Goal: Task Accomplishment & Management: Manage account settings

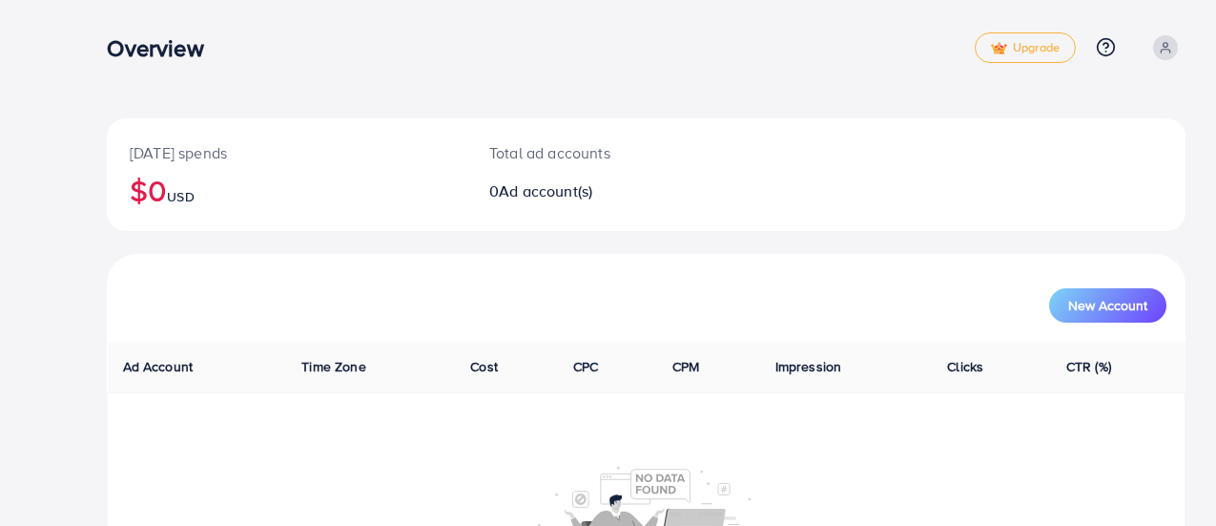
scroll to position [32, 0]
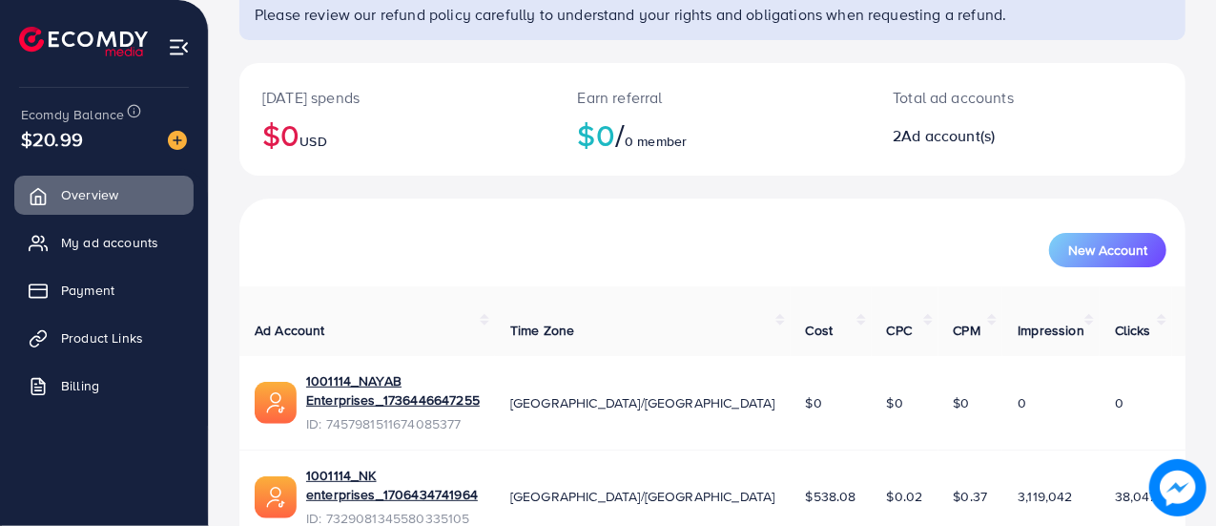
scroll to position [204, 0]
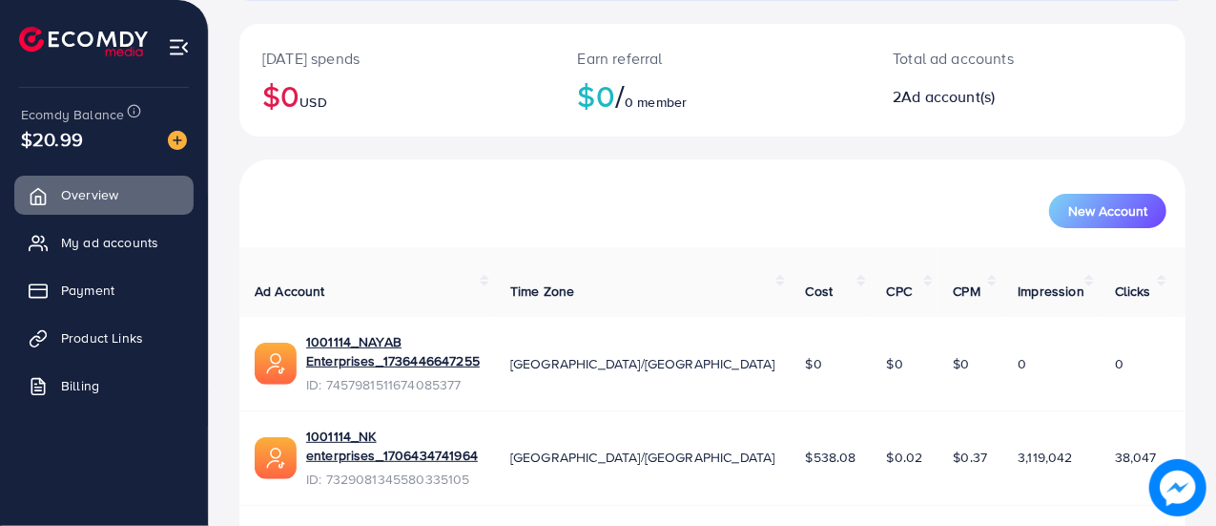
click at [427, 469] on span "ID: 7329081345580335105" at bounding box center [393, 478] width 174 height 19
click at [437, 426] on link "1001114_NK enterprises_1706434741964" at bounding box center [393, 445] width 174 height 39
click at [181, 135] on img at bounding box center [177, 140] width 19 height 19
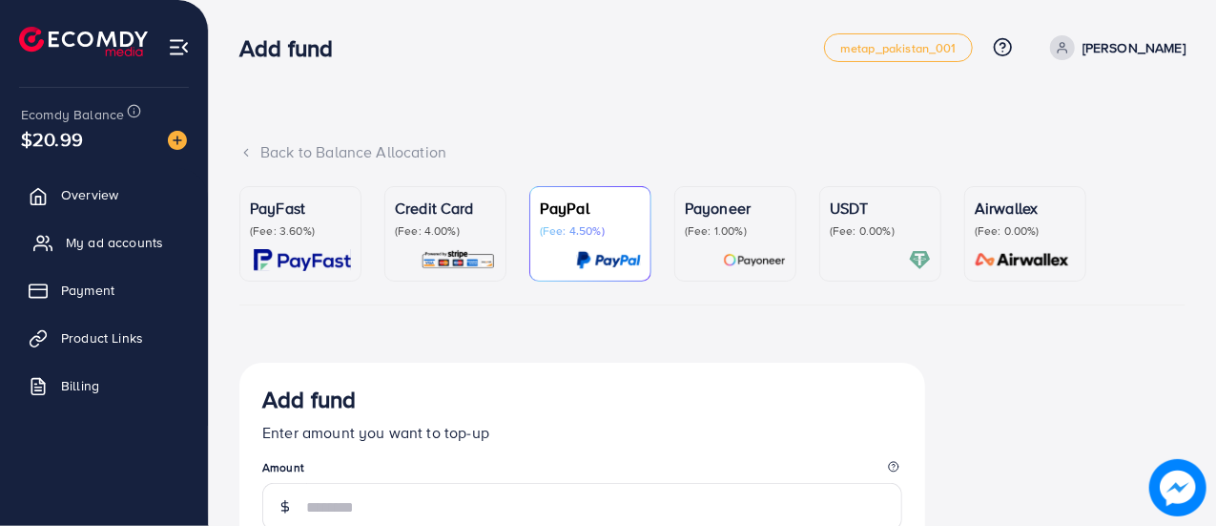
click at [78, 242] on span "My ad accounts" at bounding box center [114, 242] width 97 height 19
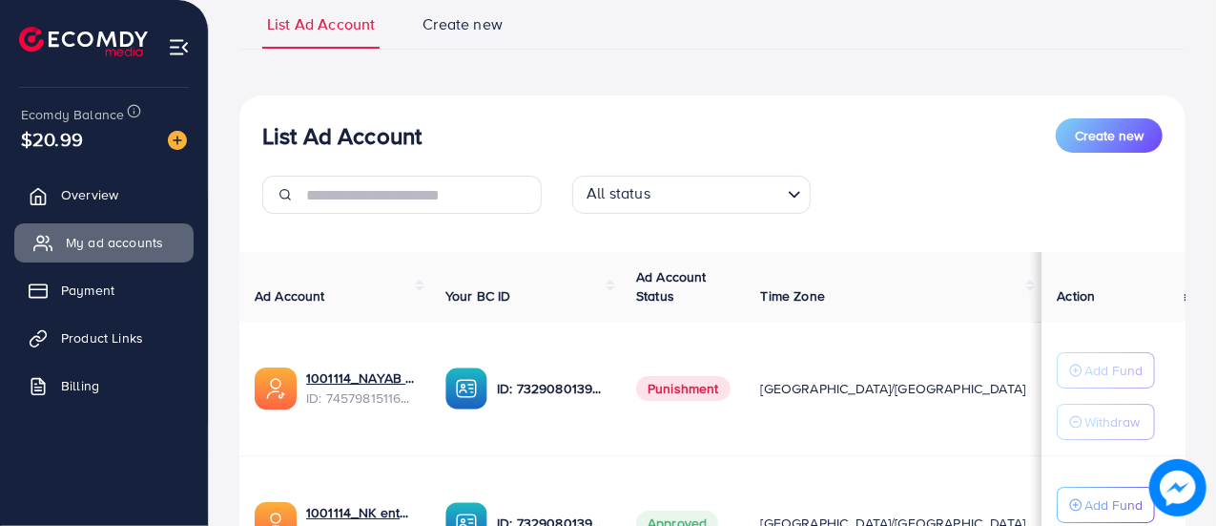
scroll to position [134, 0]
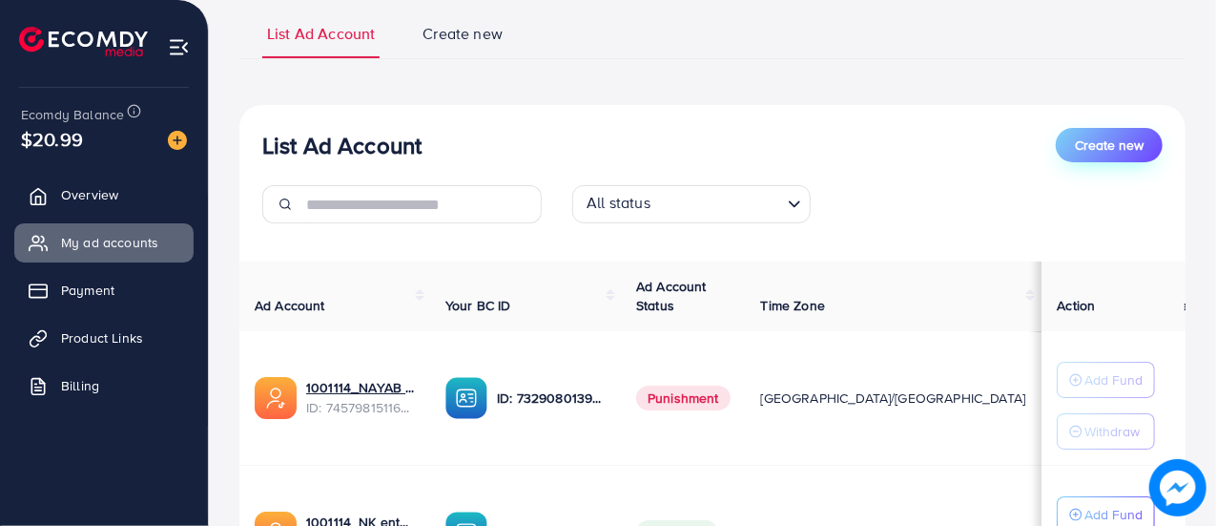
click at [1081, 135] on span "Create new" at bounding box center [1109, 144] width 69 height 19
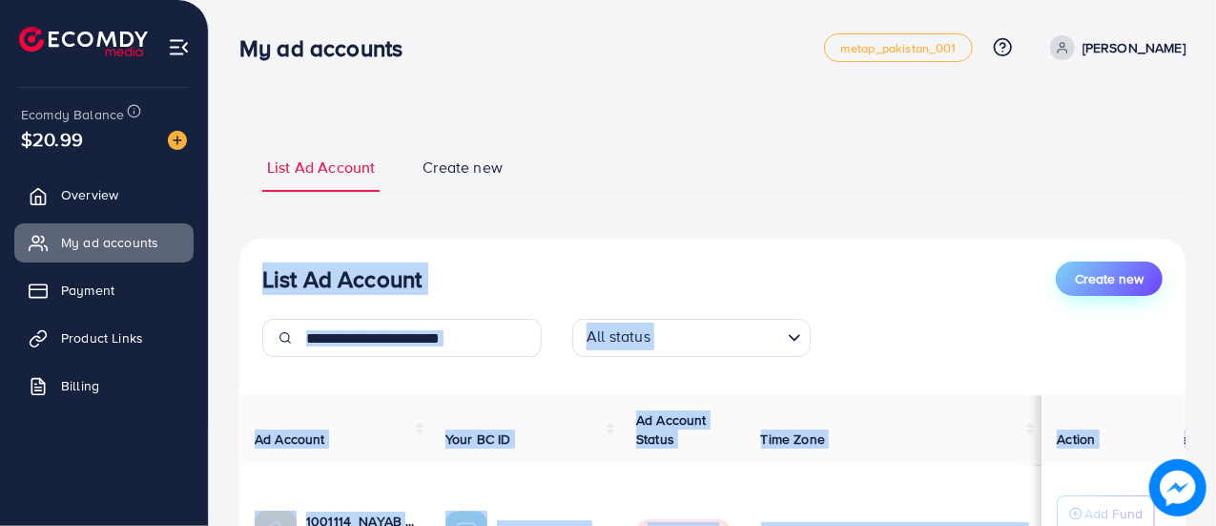
click at [1081, 135] on div "List Ad Account Create new List Ad Account Create new All status Loading... Ad …" at bounding box center [712, 479] width 946 height 722
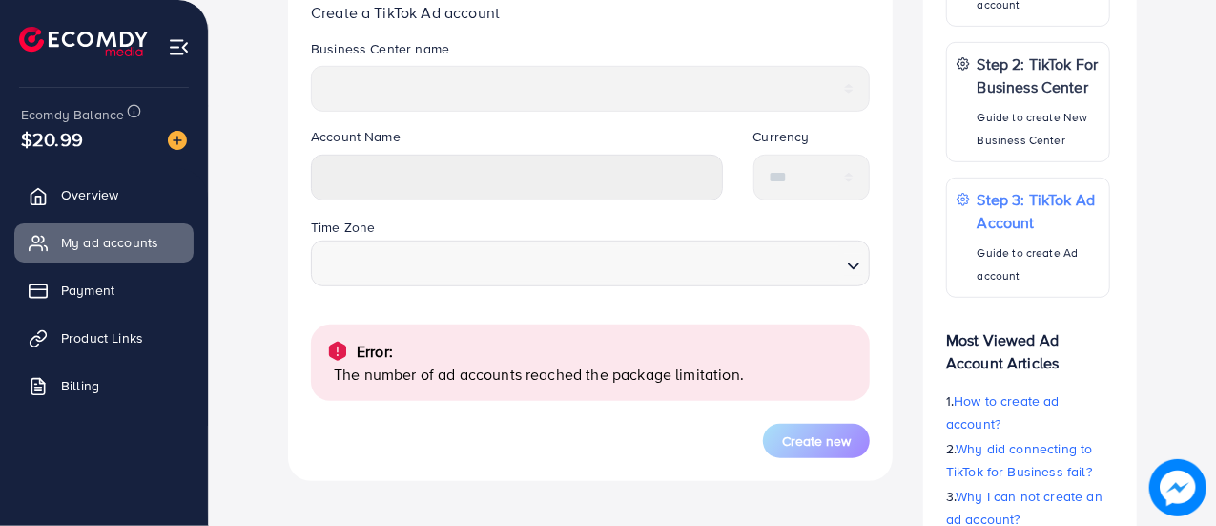
scroll to position [487, 0]
click at [128, 203] on link "Overview" at bounding box center [103, 195] width 179 height 38
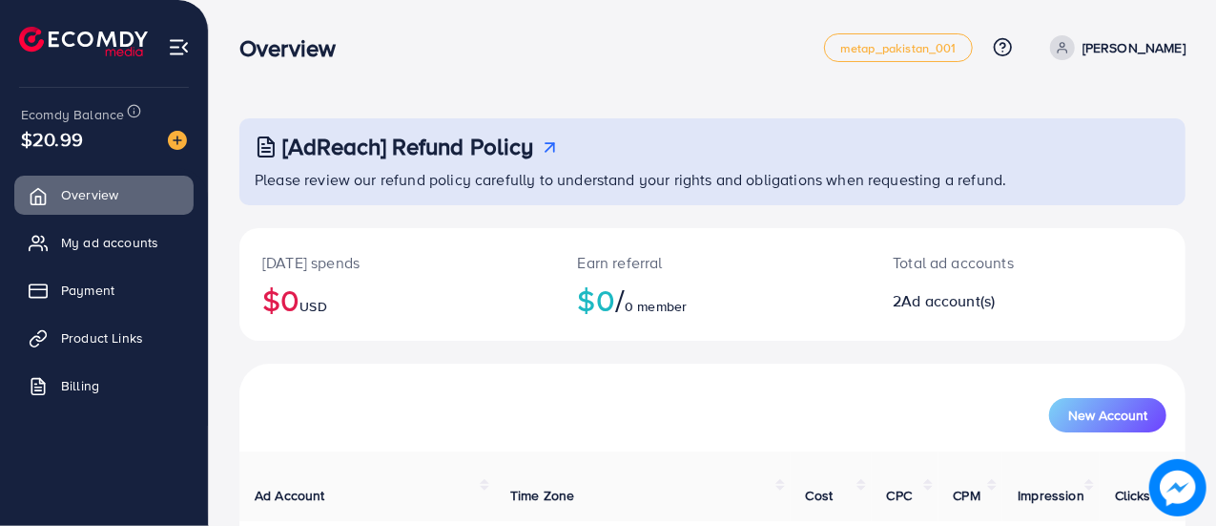
scroll to position [204, 0]
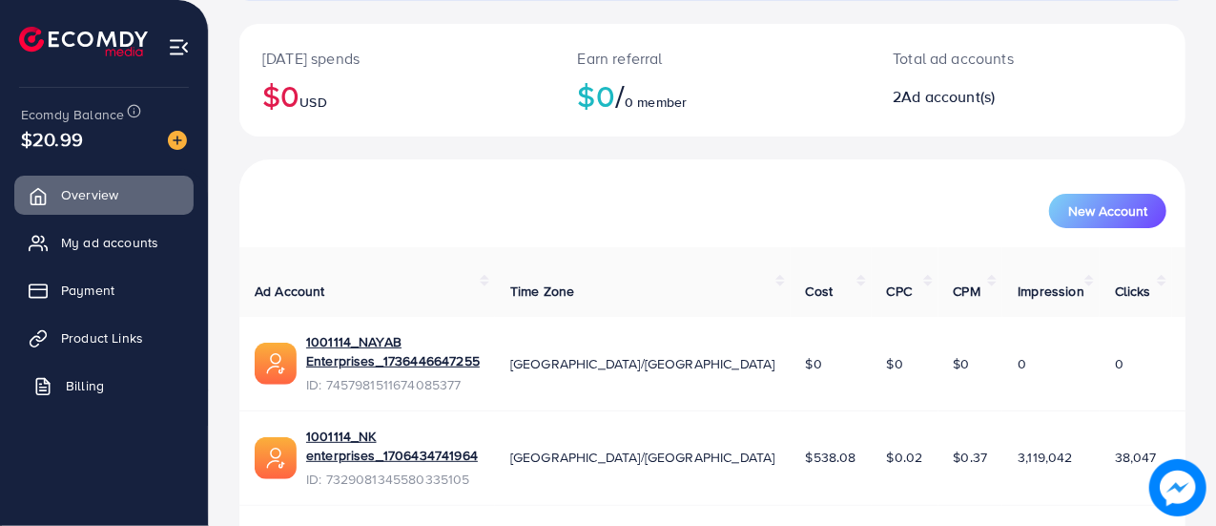
click at [63, 381] on link "Billing" at bounding box center [103, 385] width 179 height 38
